Goal: Task Accomplishment & Management: Complete application form

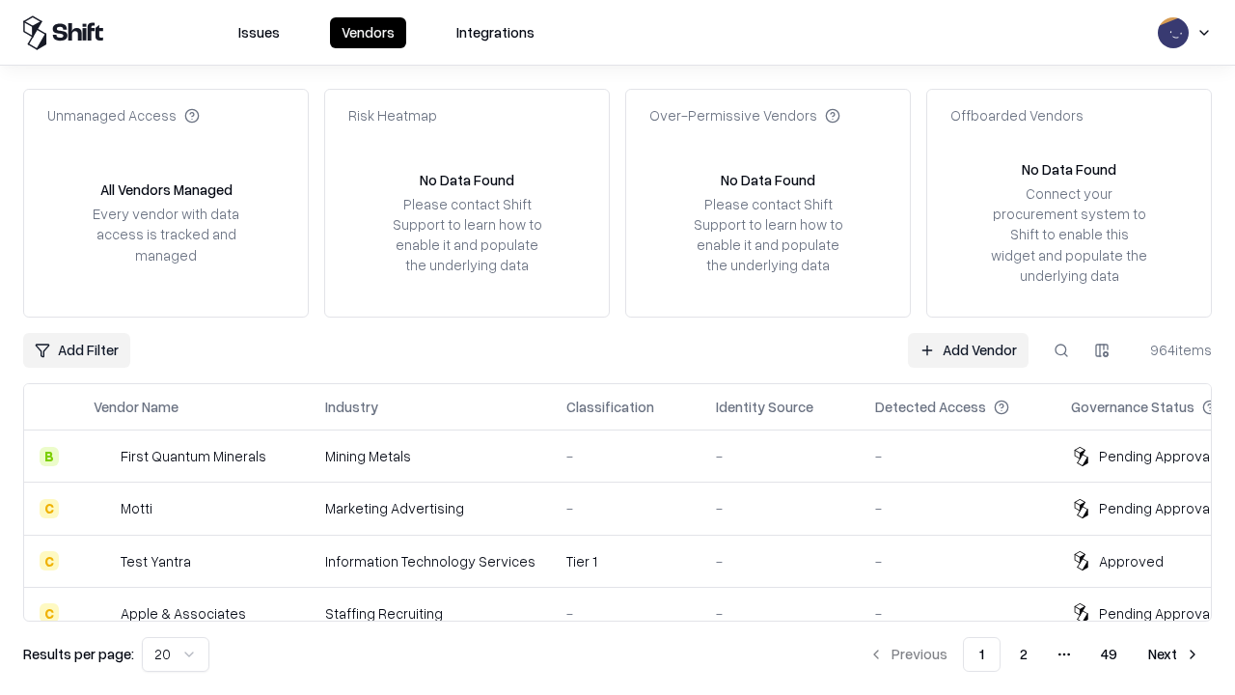
click at [968, 349] on link "Add Vendor" at bounding box center [968, 350] width 121 height 35
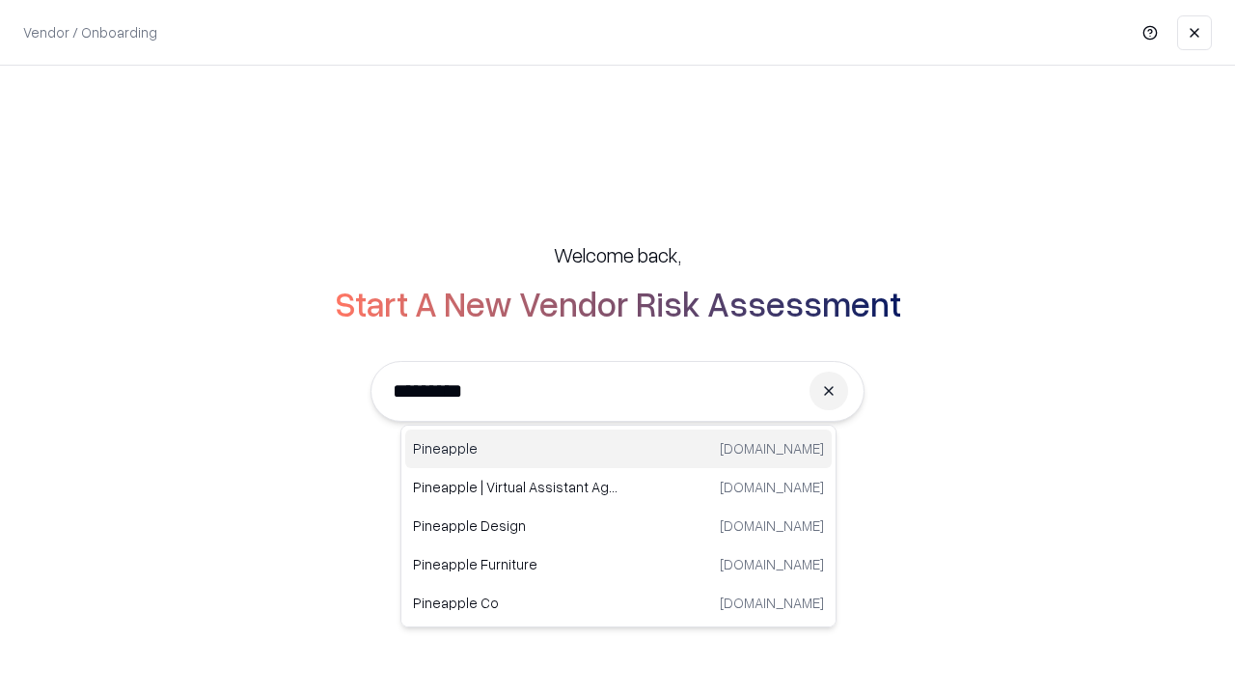
click at [619, 449] on div "Pineapple [DOMAIN_NAME]" at bounding box center [618, 448] width 427 height 39
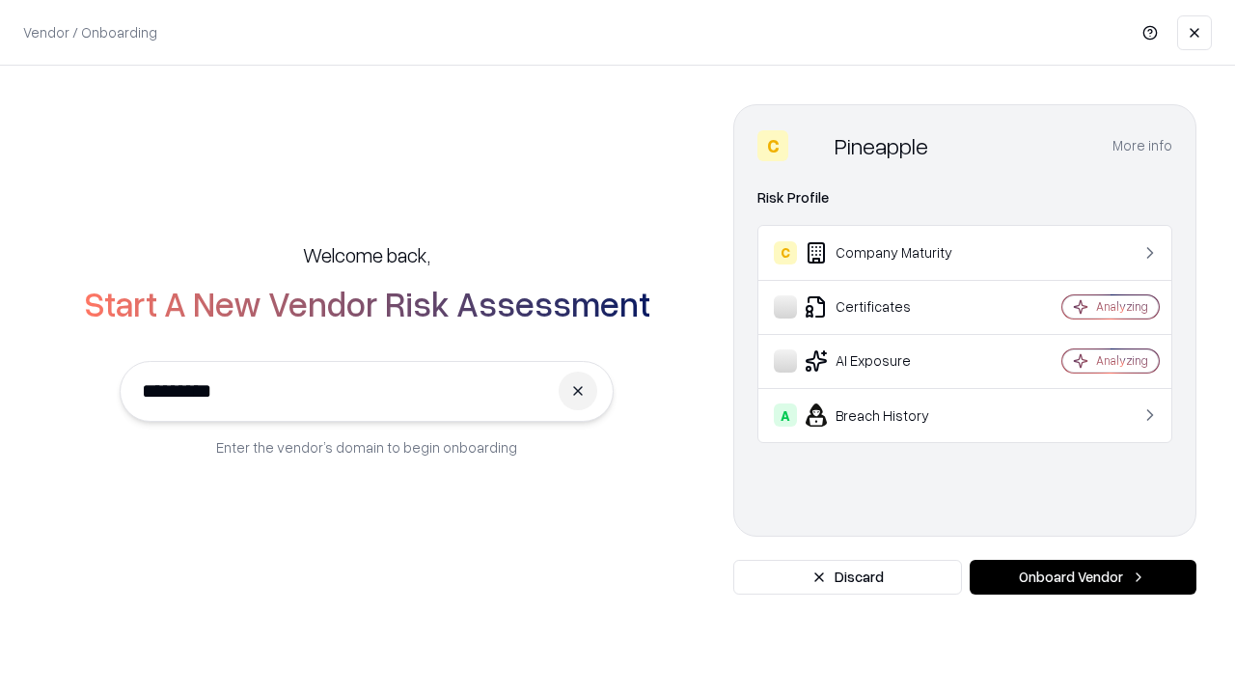
type input "*********"
click at [1083, 577] on button "Onboard Vendor" at bounding box center [1083, 577] width 227 height 35
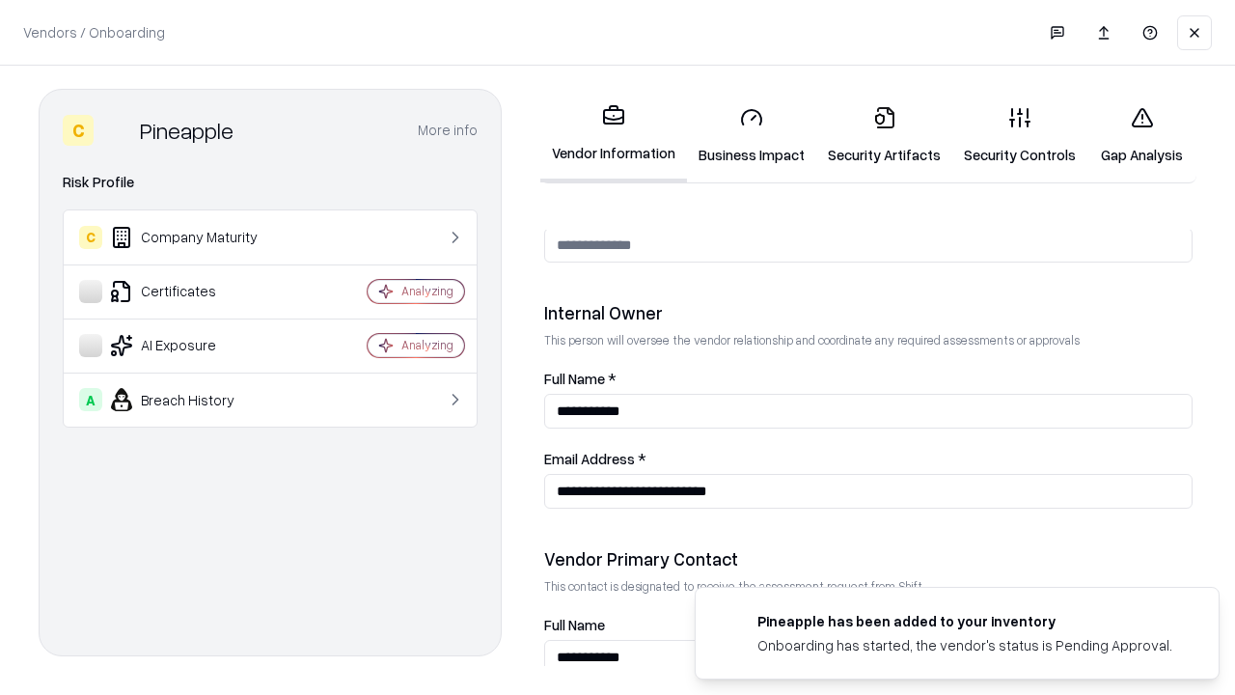
scroll to position [1000, 0]
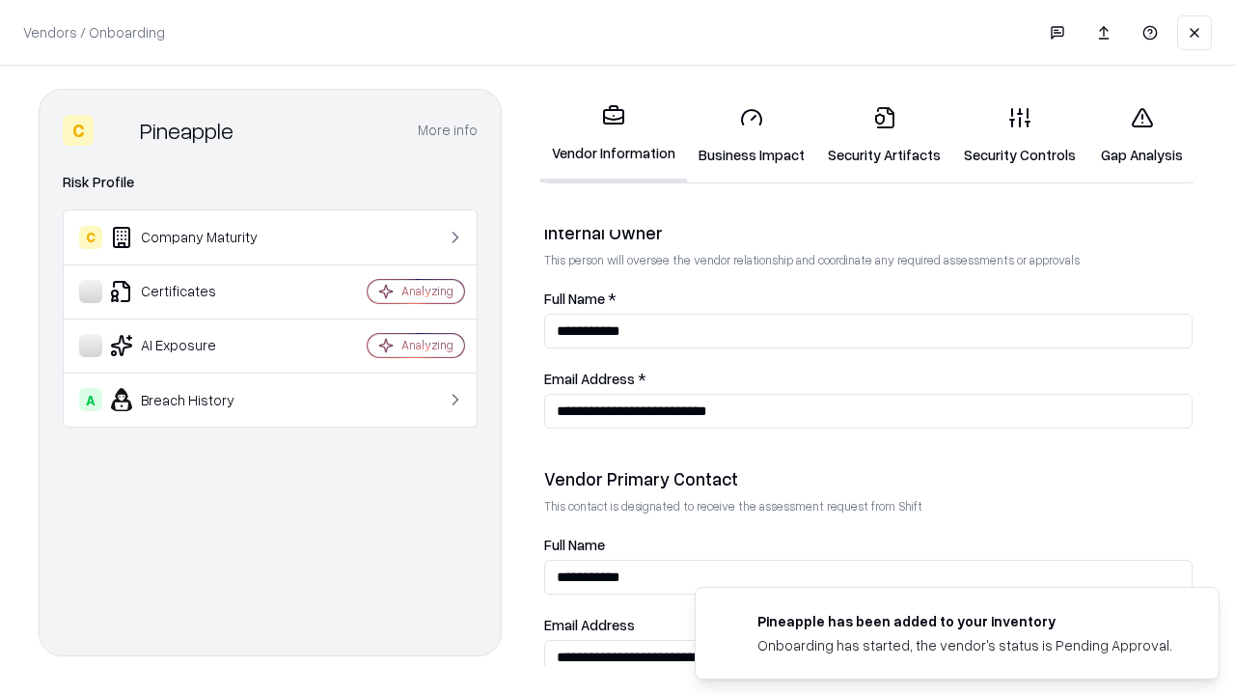
click at [752, 135] on link "Business Impact" at bounding box center [751, 136] width 129 height 90
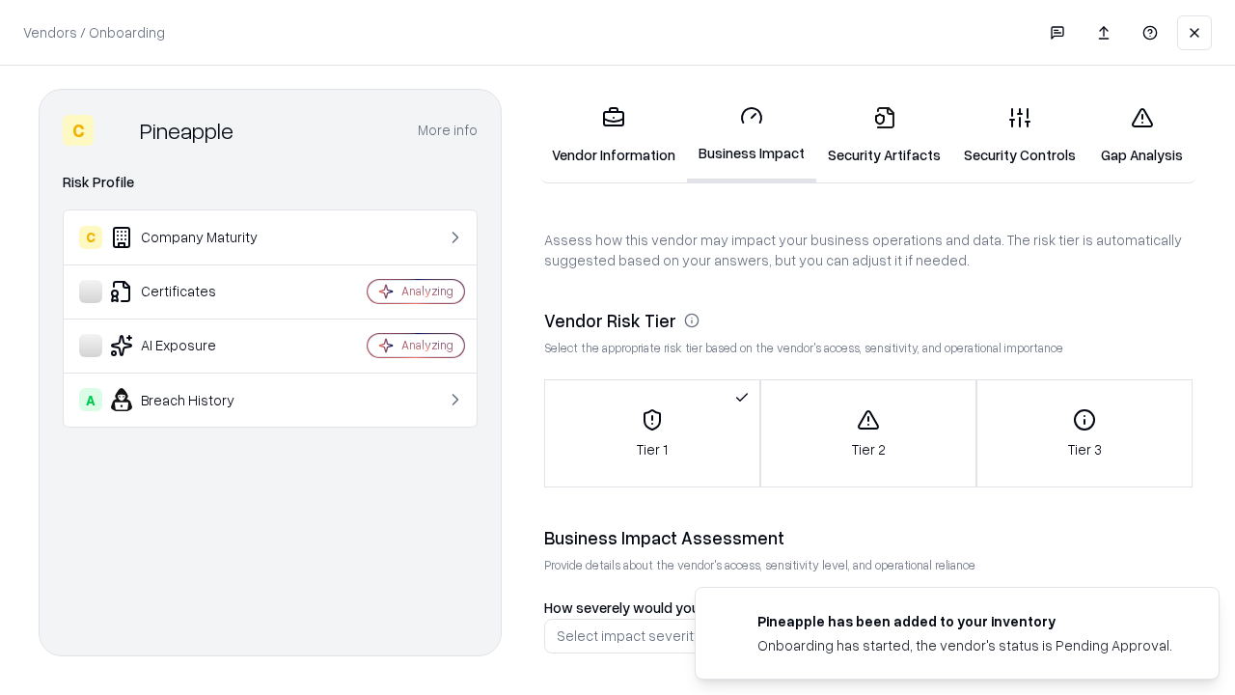
click at [884, 135] on link "Security Artifacts" at bounding box center [884, 136] width 136 height 90
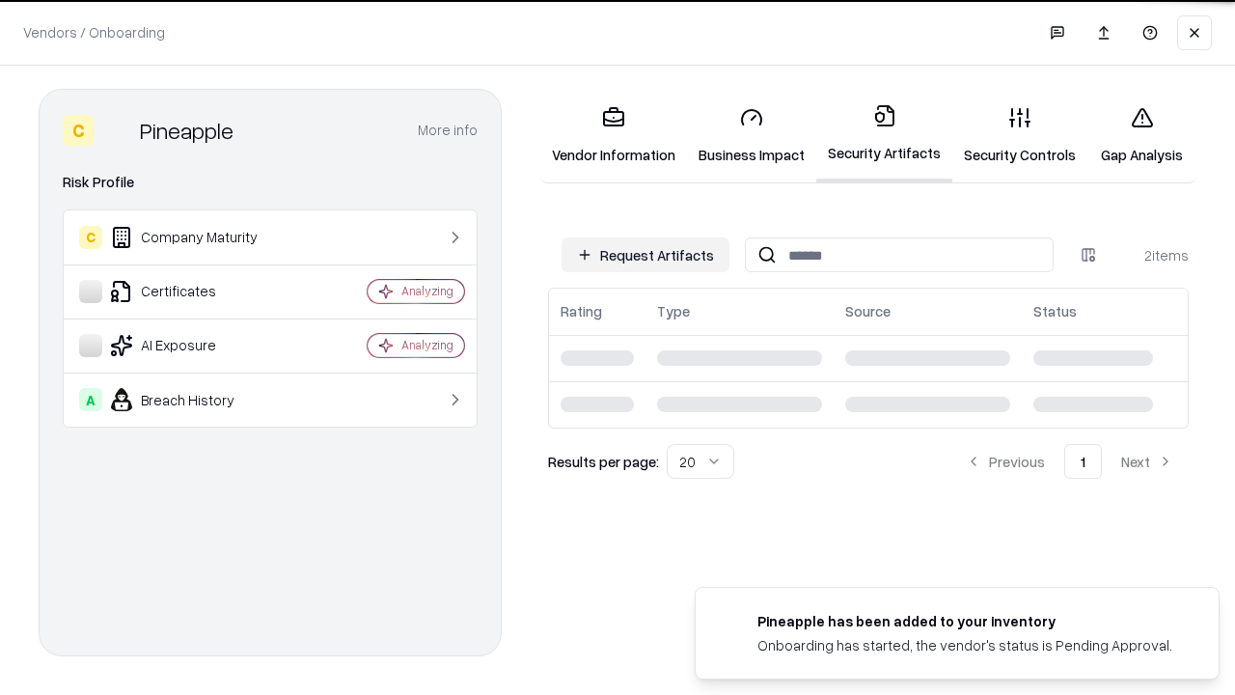
click at [646, 255] on button "Request Artifacts" at bounding box center [646, 254] width 168 height 35
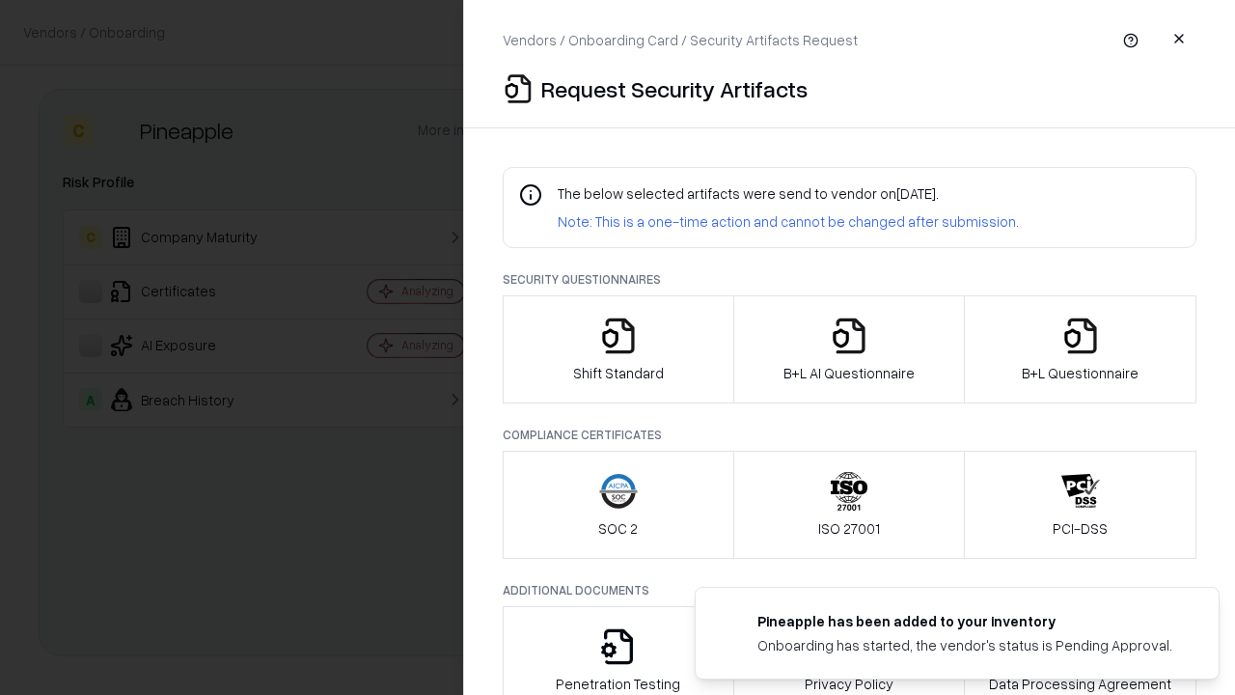
click at [618, 349] on icon "button" at bounding box center [618, 336] width 39 height 39
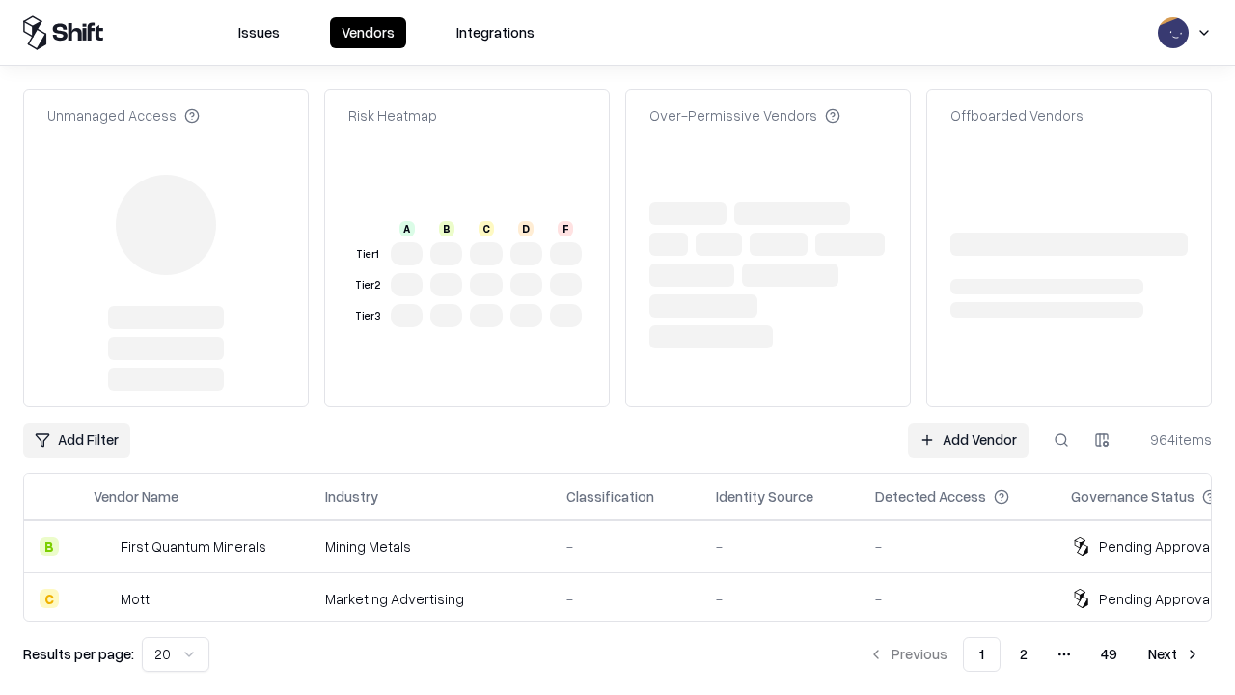
click at [968, 423] on link "Add Vendor" at bounding box center [968, 440] width 121 height 35
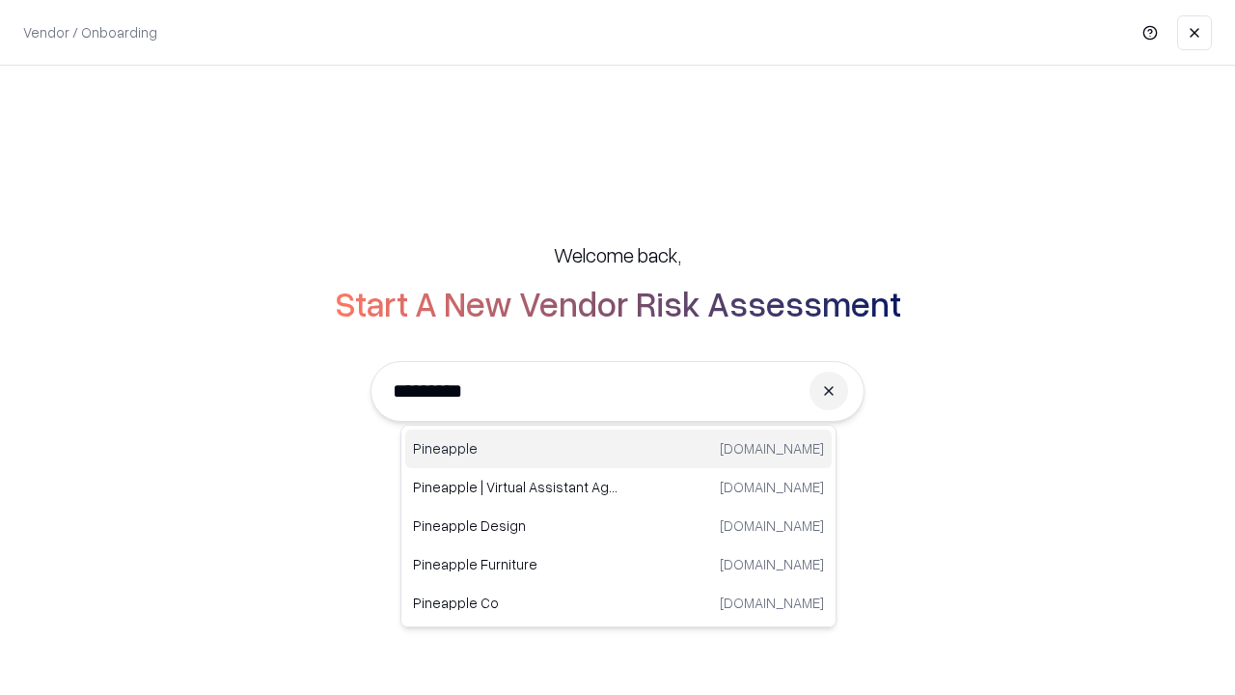
click at [619, 449] on div "Pineapple [DOMAIN_NAME]" at bounding box center [618, 448] width 427 height 39
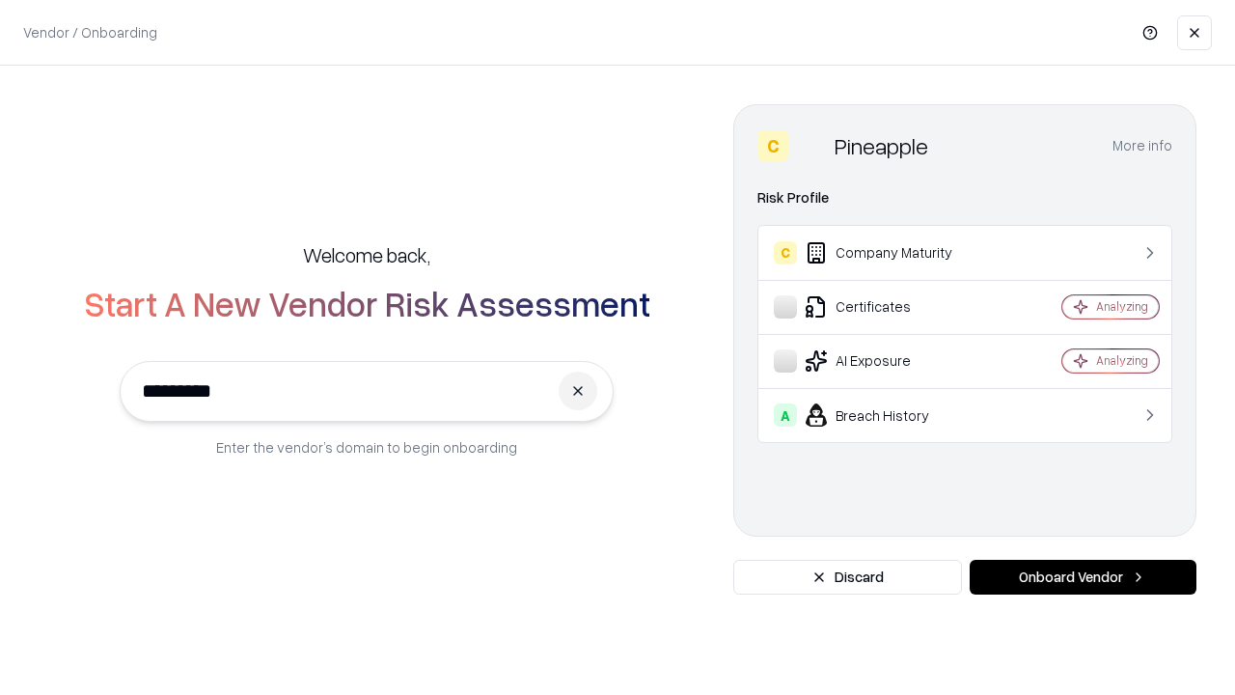
type input "*********"
click at [1083, 577] on button "Onboard Vendor" at bounding box center [1083, 577] width 227 height 35
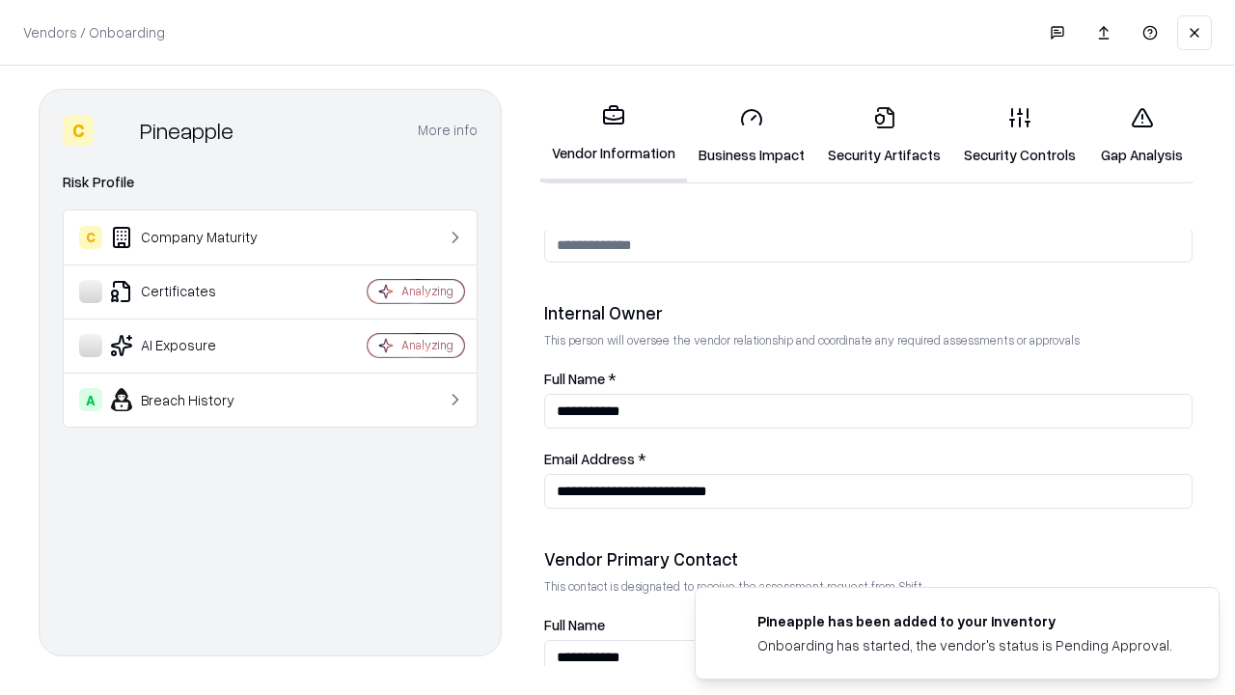
scroll to position [1000, 0]
